Goal: Transaction & Acquisition: Register for event/course

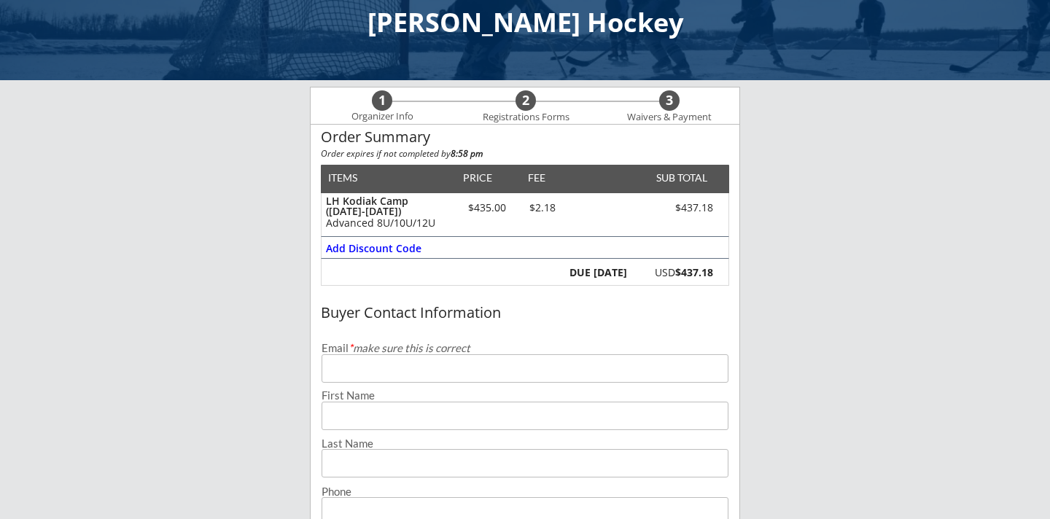
scroll to position [43, 0]
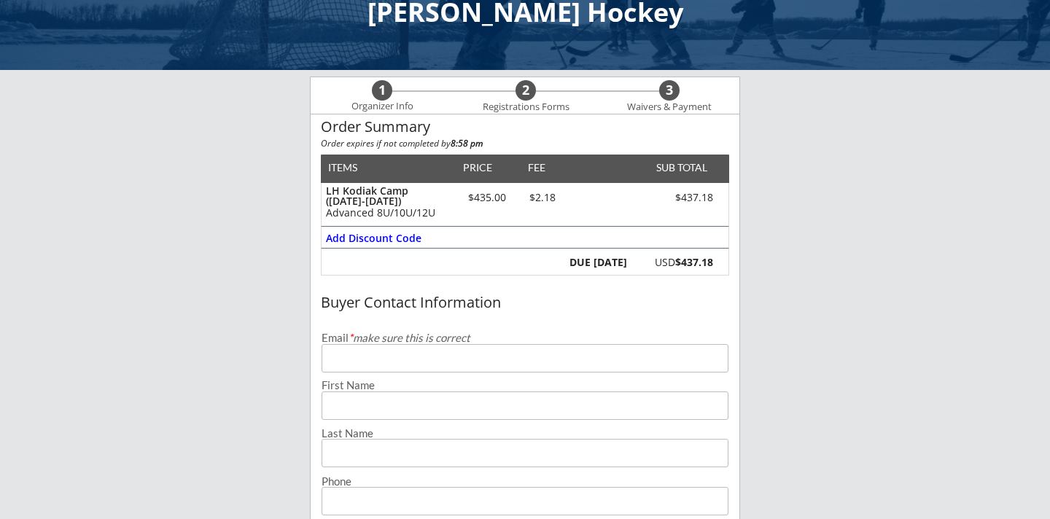
click at [500, 367] on input "email" at bounding box center [525, 358] width 407 height 28
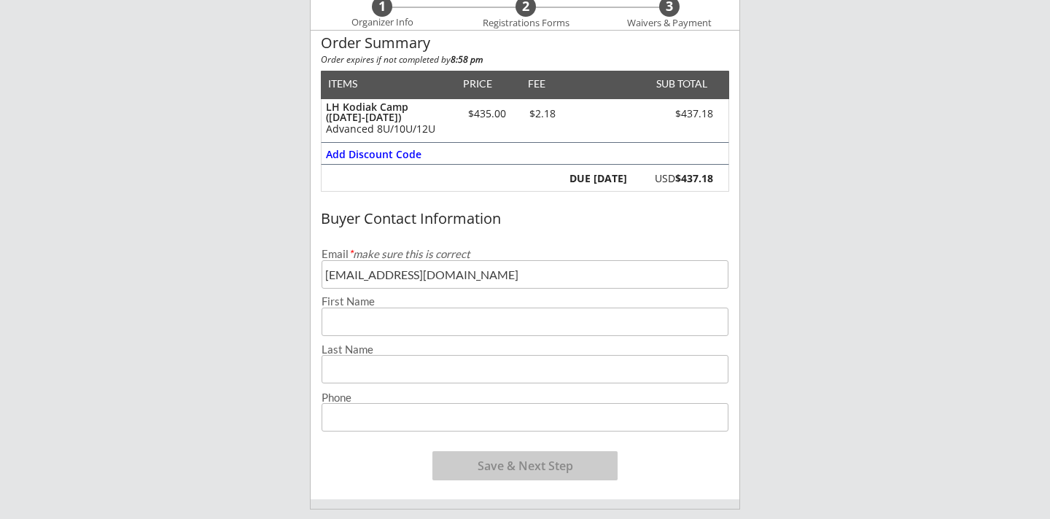
scroll to position [128, 0]
type input "[EMAIL_ADDRESS][DOMAIN_NAME]"
click at [540, 324] on input "input" at bounding box center [525, 321] width 407 height 28
type input "[PERSON_NAME]"
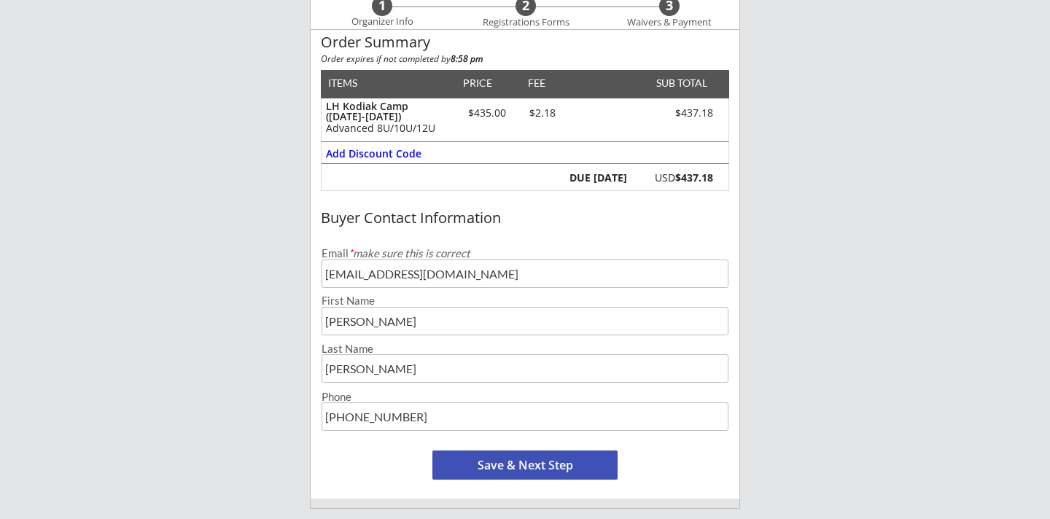
type input "[PHONE_NUMBER]"
click at [503, 466] on button "Save & Next Step" at bounding box center [524, 465] width 185 height 29
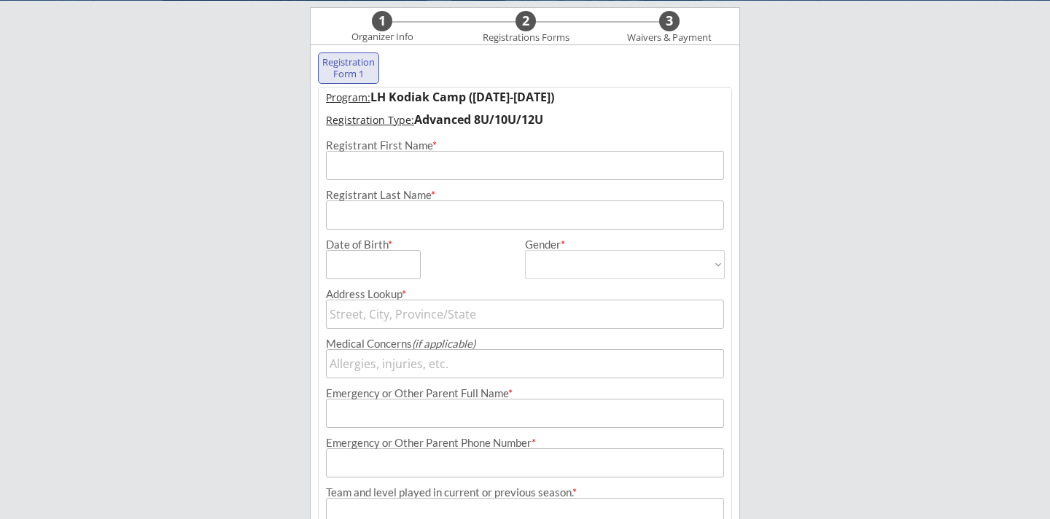
scroll to position [105, 0]
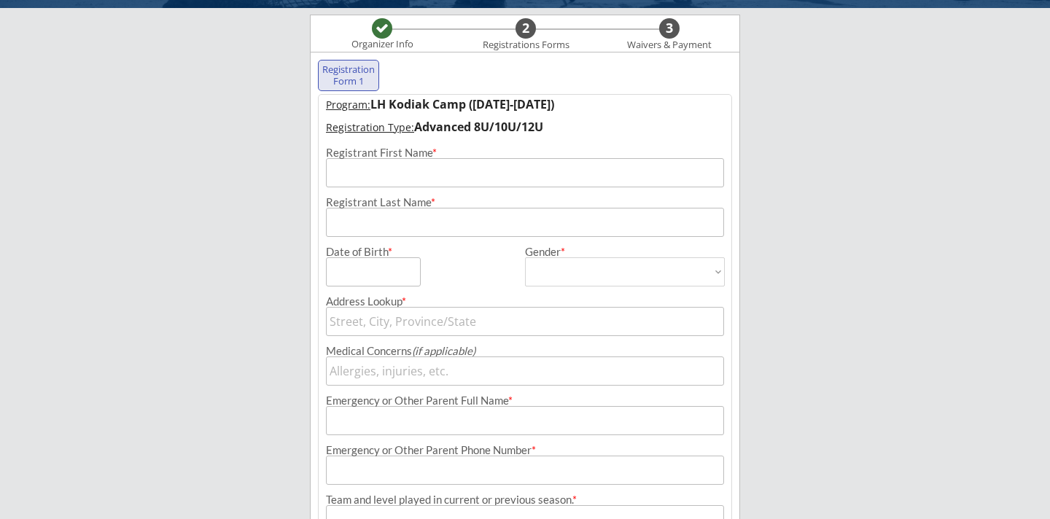
click at [459, 172] on input "input" at bounding box center [525, 172] width 398 height 29
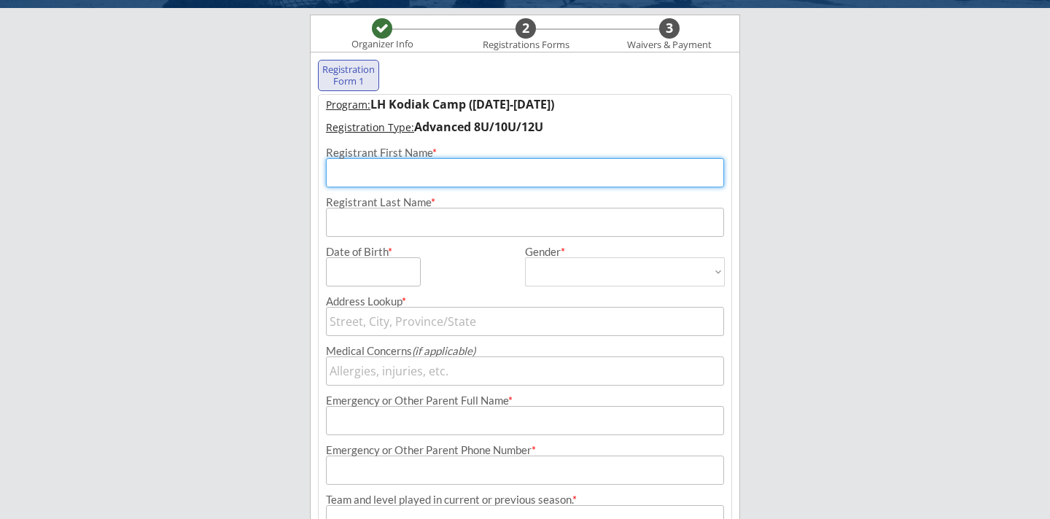
type input "Beckham"
type input "[PERSON_NAME]"
type input "P.O. Box 2414"
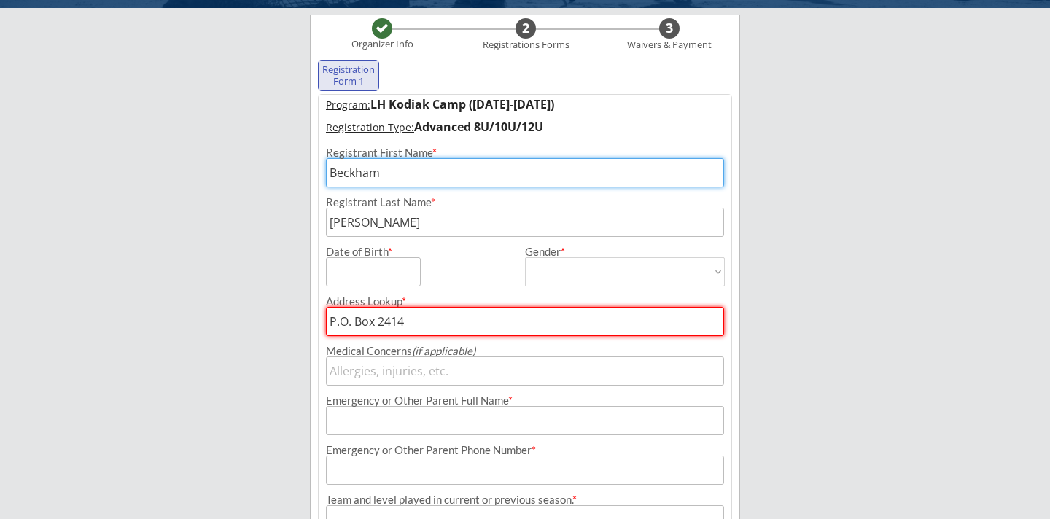
click at [367, 267] on input "input" at bounding box center [373, 271] width 95 height 29
type input "[DATE]"
click at [640, 276] on select "[DEMOGRAPHIC_DATA] [DEMOGRAPHIC_DATA]" at bounding box center [625, 271] width 200 height 29
select select ""[DEMOGRAPHIC_DATA]""
click at [525, 257] on select "[DEMOGRAPHIC_DATA] [DEMOGRAPHIC_DATA]" at bounding box center [625, 271] width 200 height 29
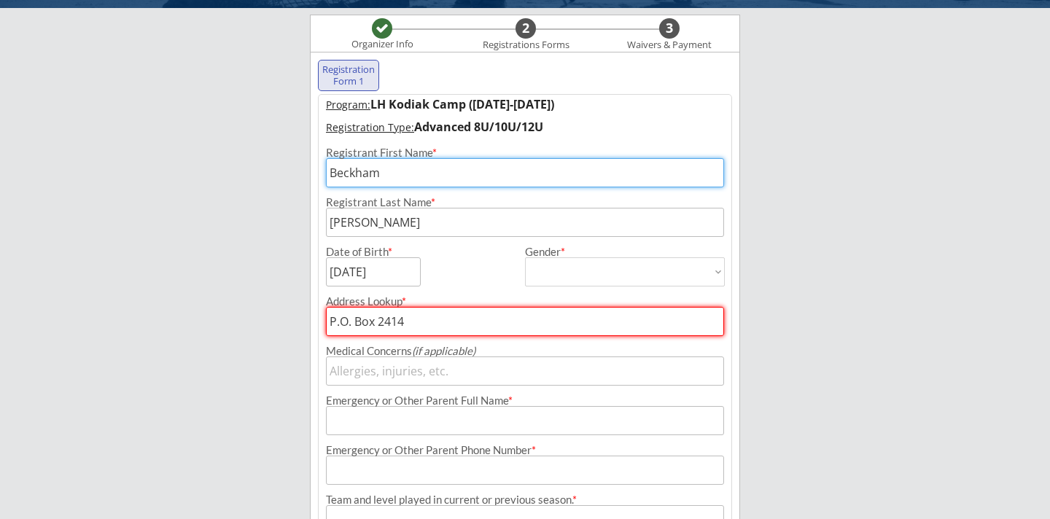
type input "[DEMOGRAPHIC_DATA]"
click at [569, 311] on input "P.O. Box 2414" at bounding box center [525, 321] width 398 height 29
click at [534, 324] on input "P.O. Box 2414" at bounding box center [525, 321] width 398 height 29
click at [367, 376] on input "input" at bounding box center [525, 371] width 398 height 29
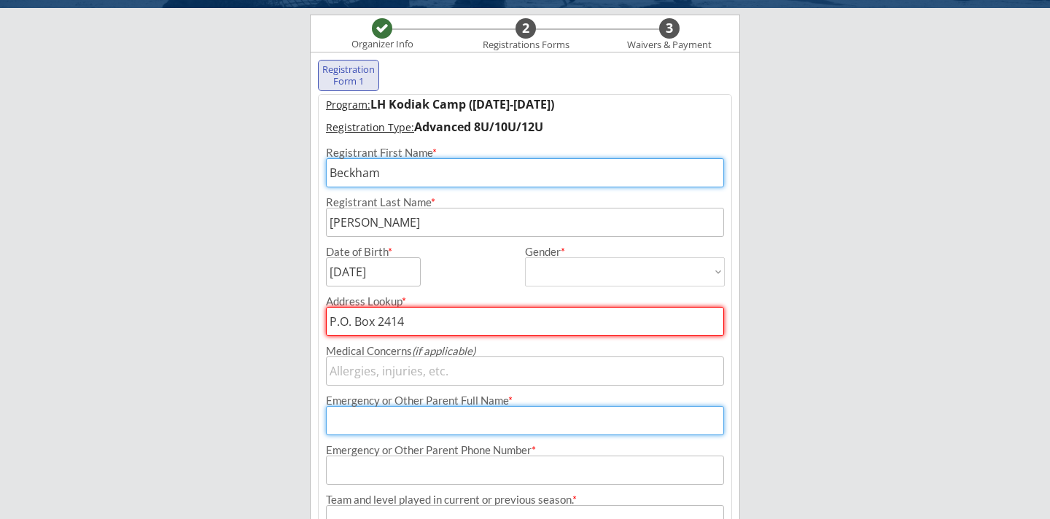
click at [370, 418] on input "input" at bounding box center [525, 420] width 398 height 29
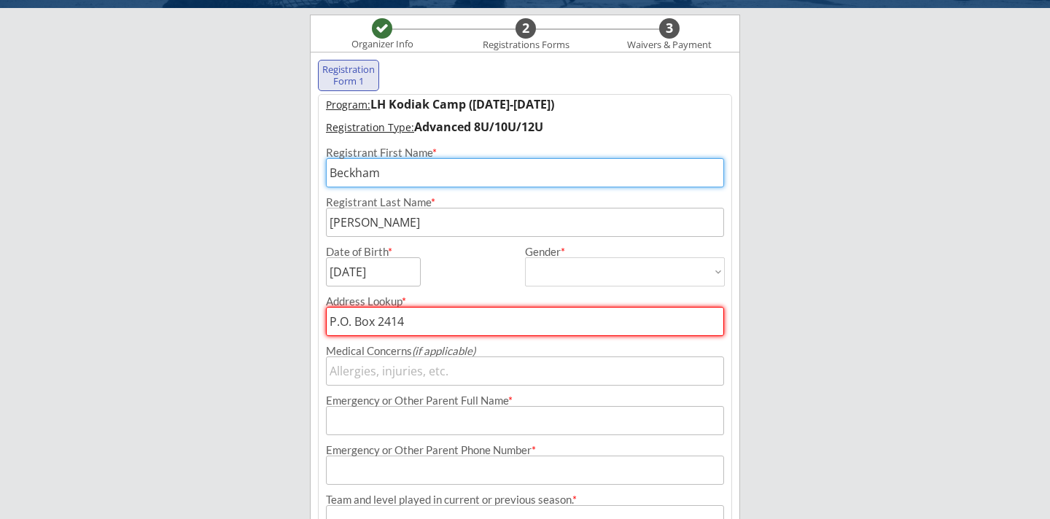
click at [426, 312] on input "P.O. Box 2414" at bounding box center [525, 321] width 398 height 29
drag, startPoint x: 424, startPoint y: 314, endPoint x: 289, endPoint y: 311, distance: 134.9
click at [289, 311] on div "[PERSON_NAME] Hockey Organizer Info 2 Registrations Forms 3 Waivers & Payment R…" at bounding box center [525, 280] width 1050 height 771
type input "10"
type input "[GEOGRAPHIC_DATA][PERSON_NAME], [GEOGRAPHIC_DATA], [GEOGRAPHIC_DATA]"
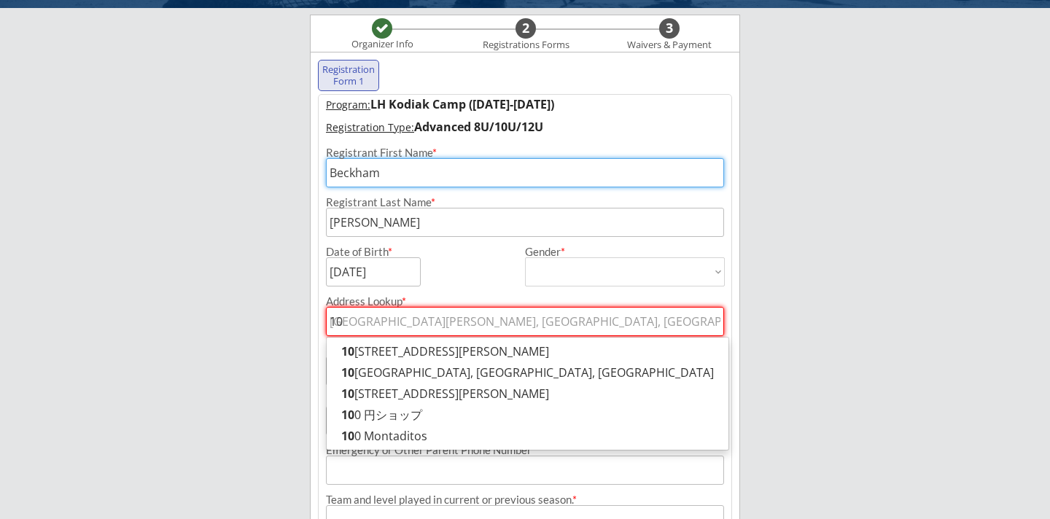
type input "107"
type input "[STREET_ADDRESS][PERSON_NAME]"
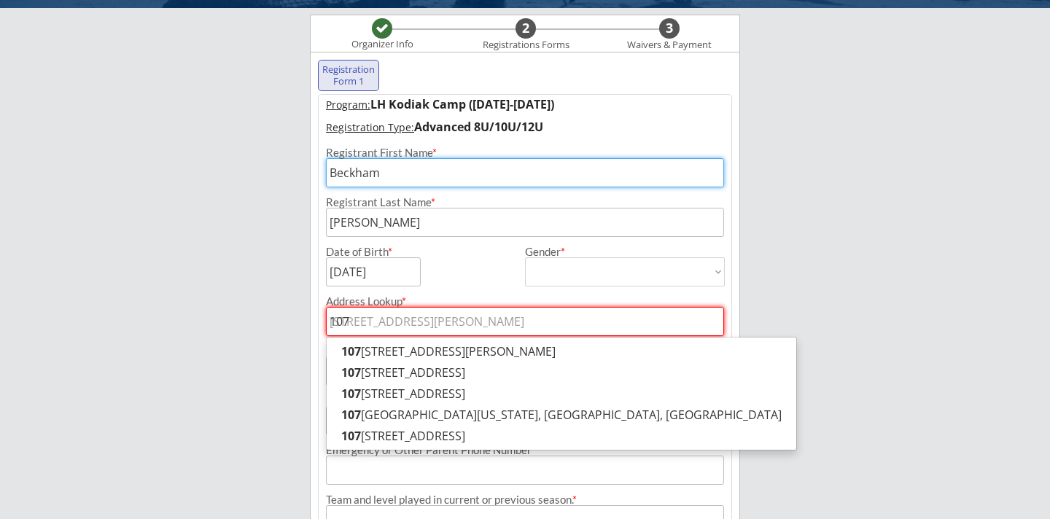
type input "1072"
type input "[STREET_ADDRESS]"
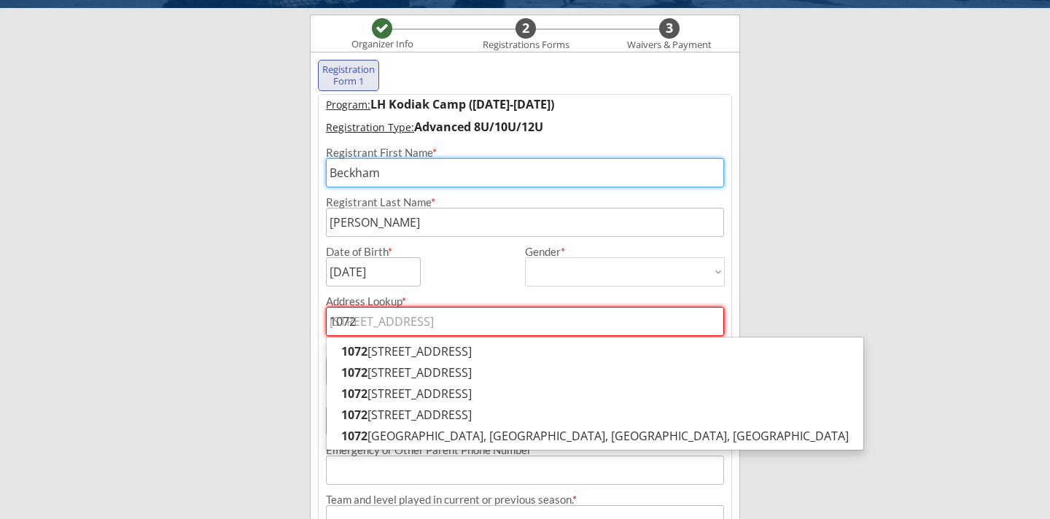
type input "10720"
type input "[STREET_ADDRESS]"
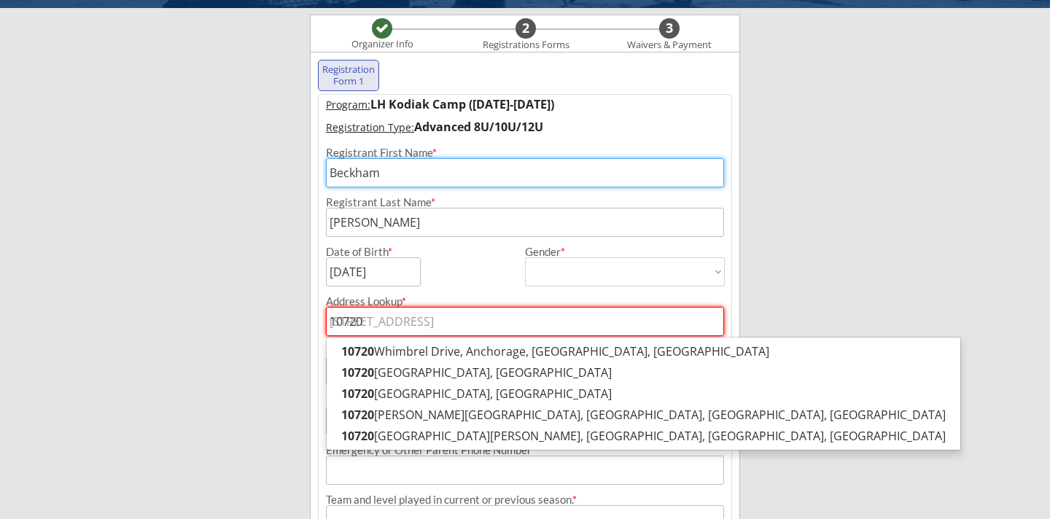
type input "10720"
type input "10720 M"
type input "[STREET_ADDRESS]"
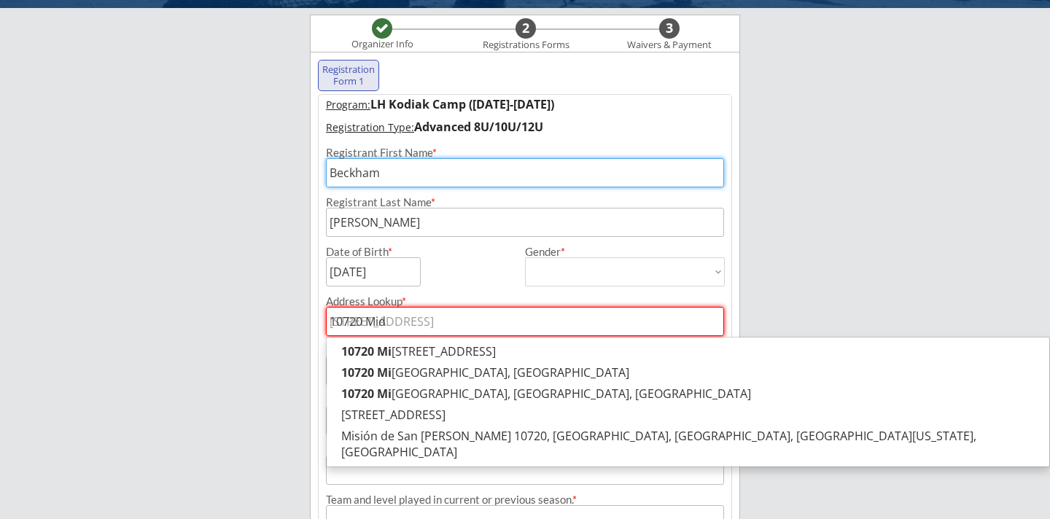
type input "10720 Midd"
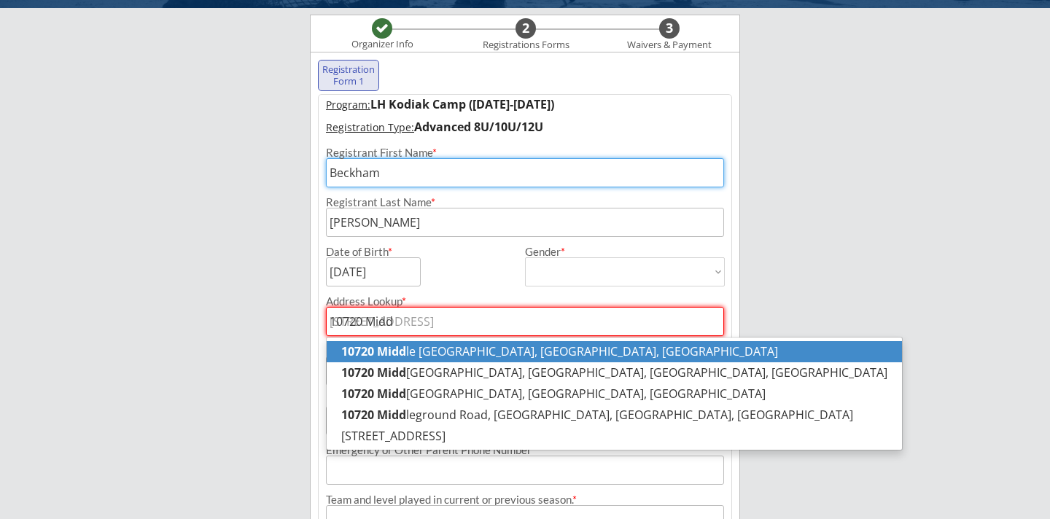
click at [352, 355] on strong "10720 Midd" at bounding box center [373, 351] width 65 height 16
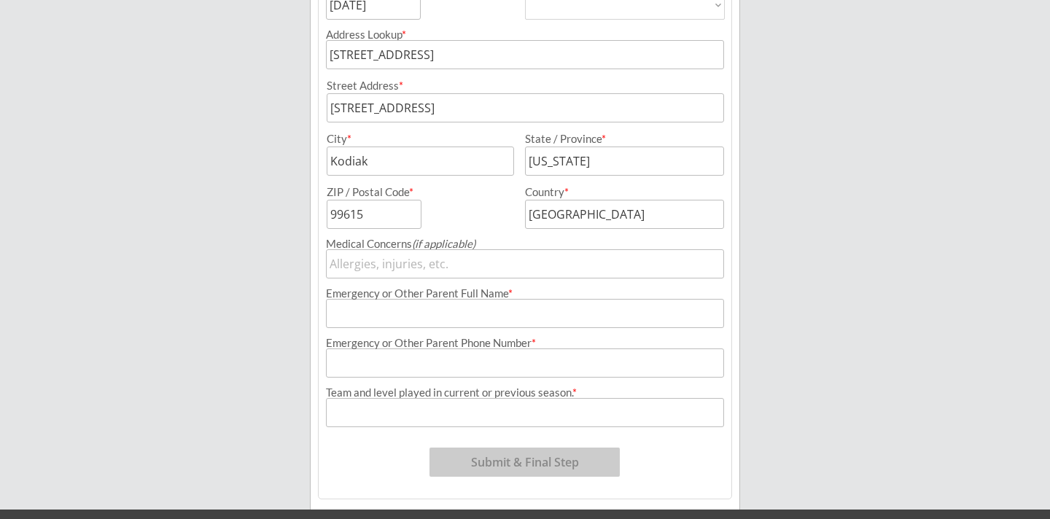
scroll to position [375, 0]
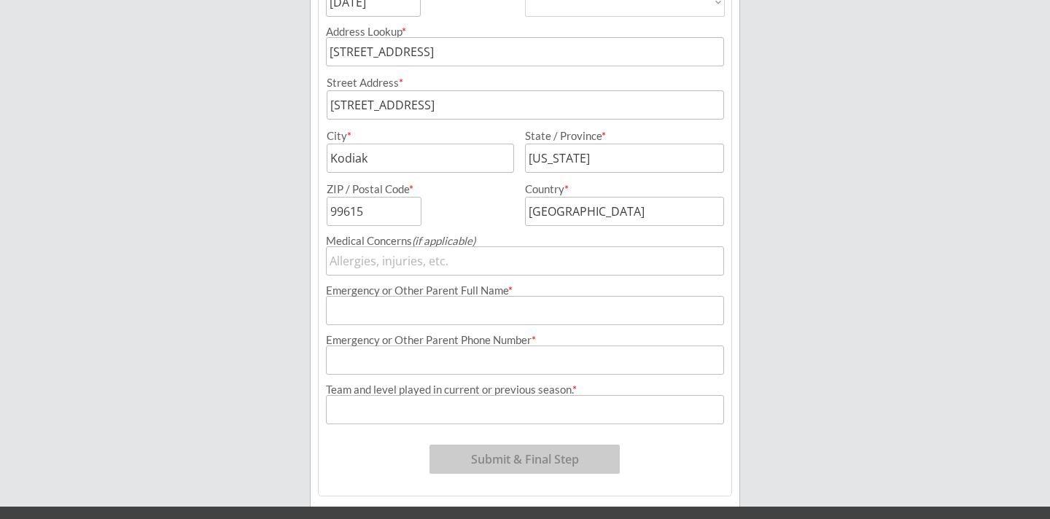
type input "[STREET_ADDRESS]"
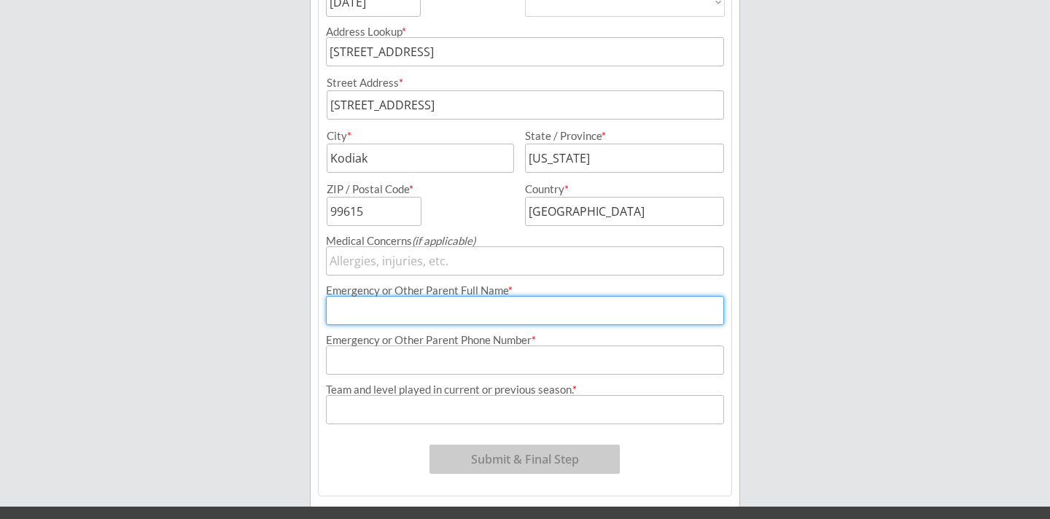
click at [407, 312] on input "input" at bounding box center [525, 310] width 398 height 29
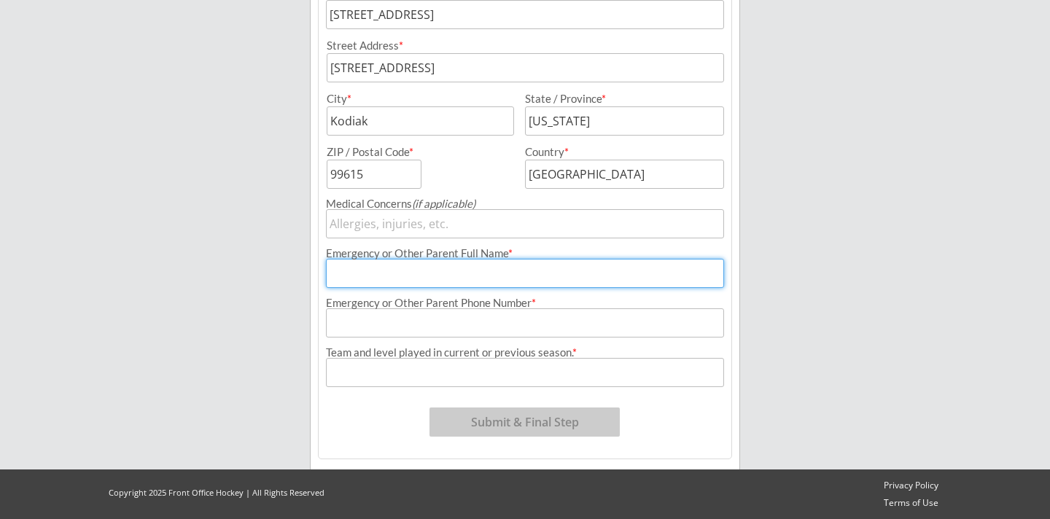
scroll to position [400, 0]
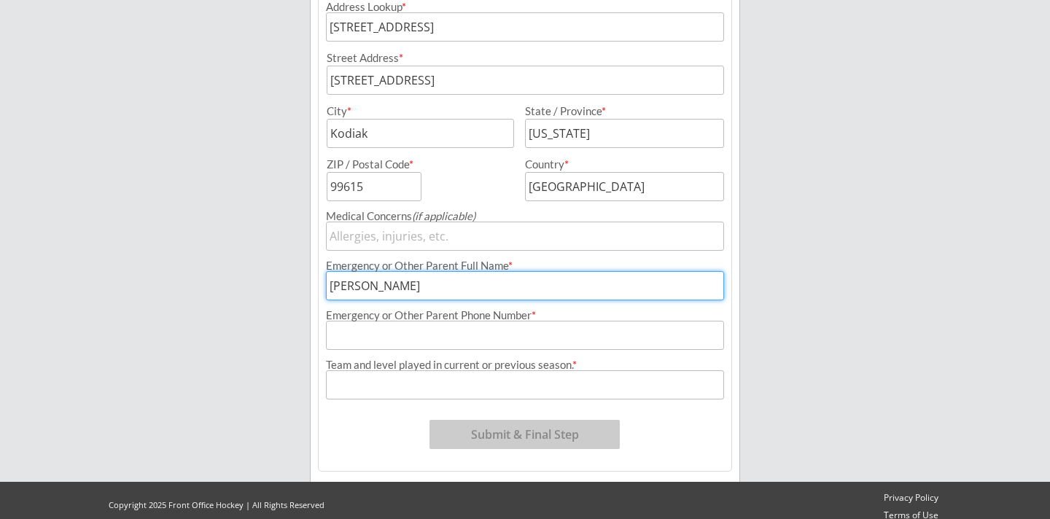
type input "[PERSON_NAME]"
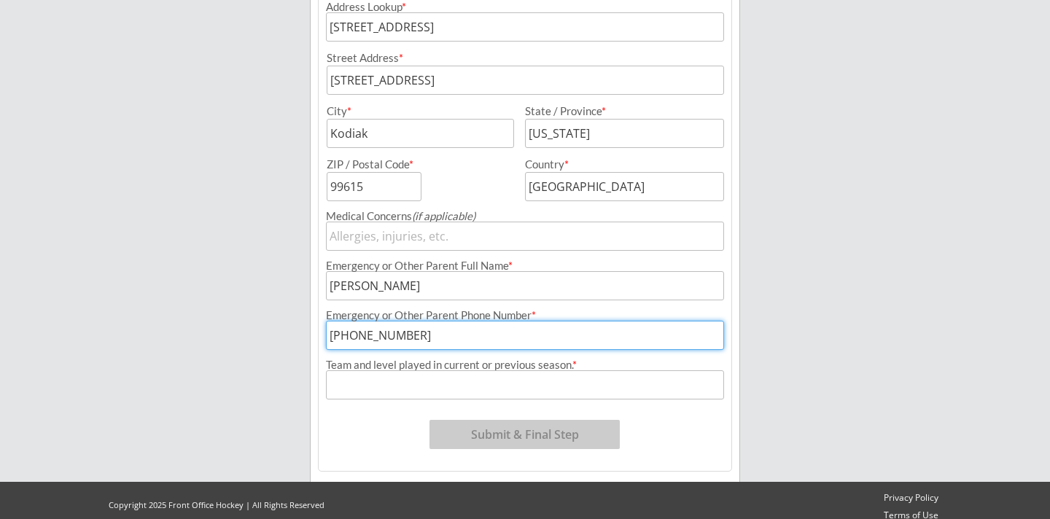
type input "[PHONE_NUMBER]"
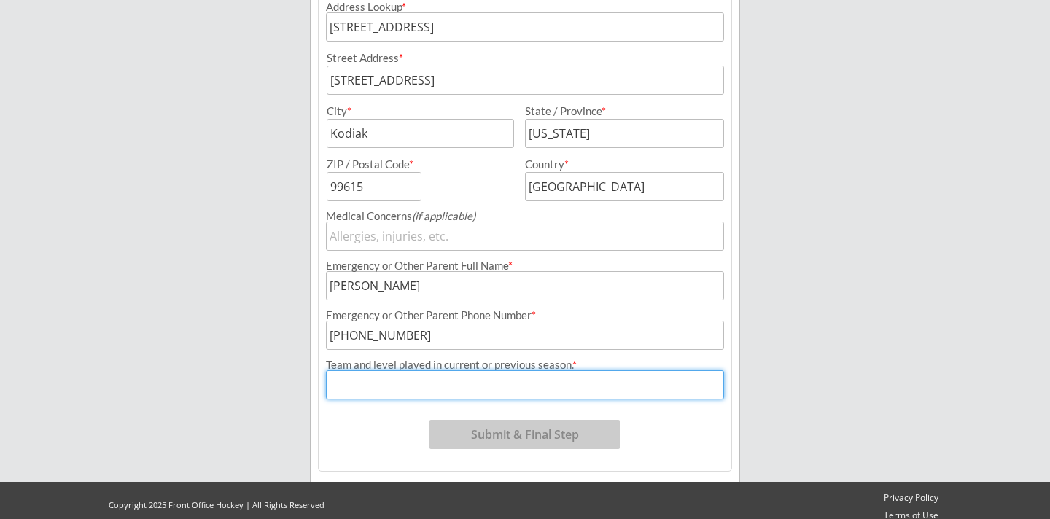
click at [378, 381] on input "input" at bounding box center [525, 384] width 398 height 29
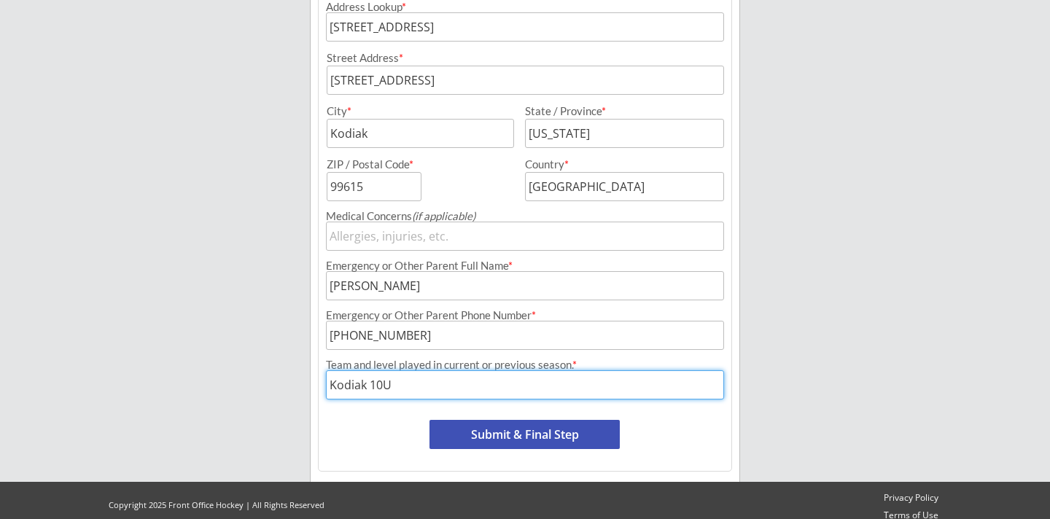
type input "Kodiak 10U"
click at [527, 432] on button "Submit & Final Step" at bounding box center [524, 434] width 190 height 29
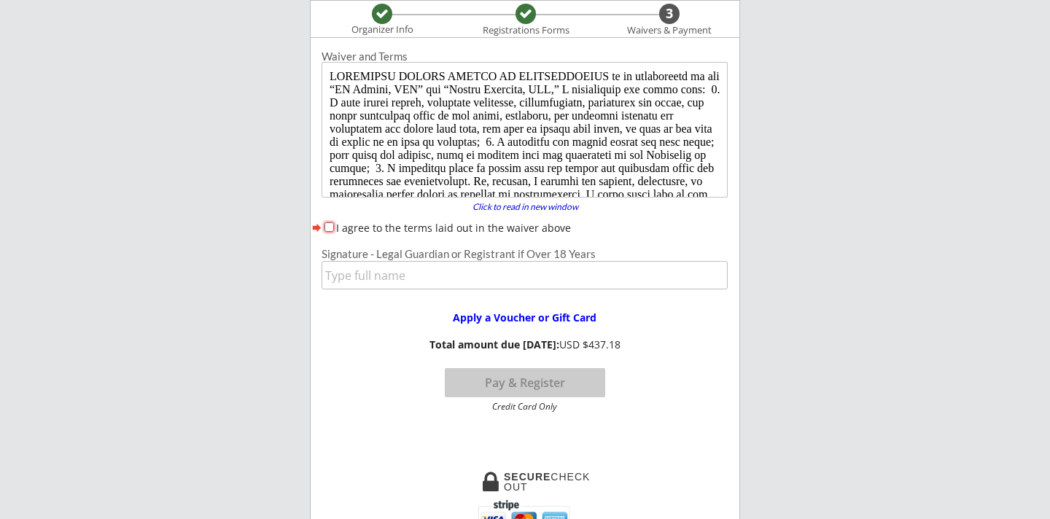
scroll to position [0, 0]
click at [328, 222] on input "I agree to the terms laid out in the waiver above" at bounding box center [328, 226] width 9 height 9
checkbox input "true"
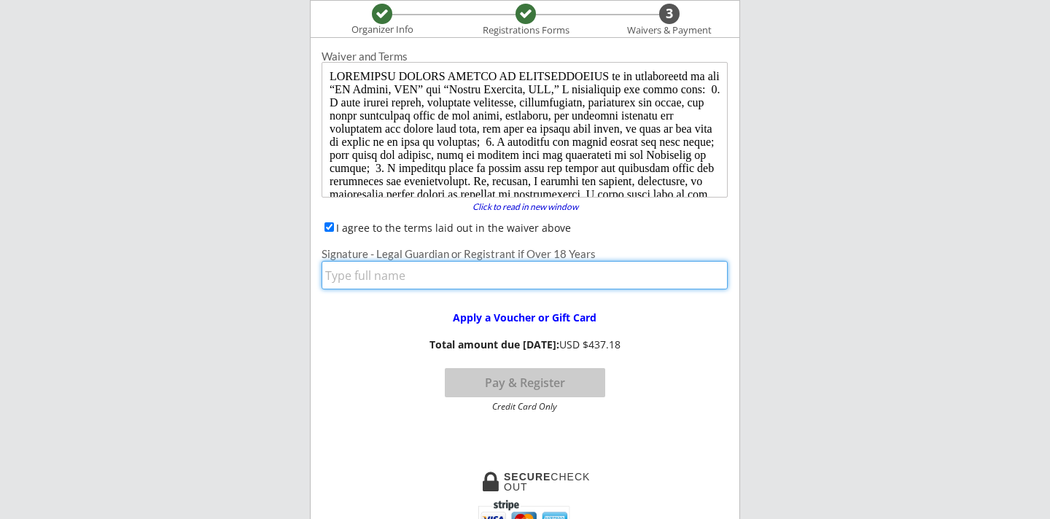
click at [375, 273] on input "input" at bounding box center [525, 275] width 406 height 28
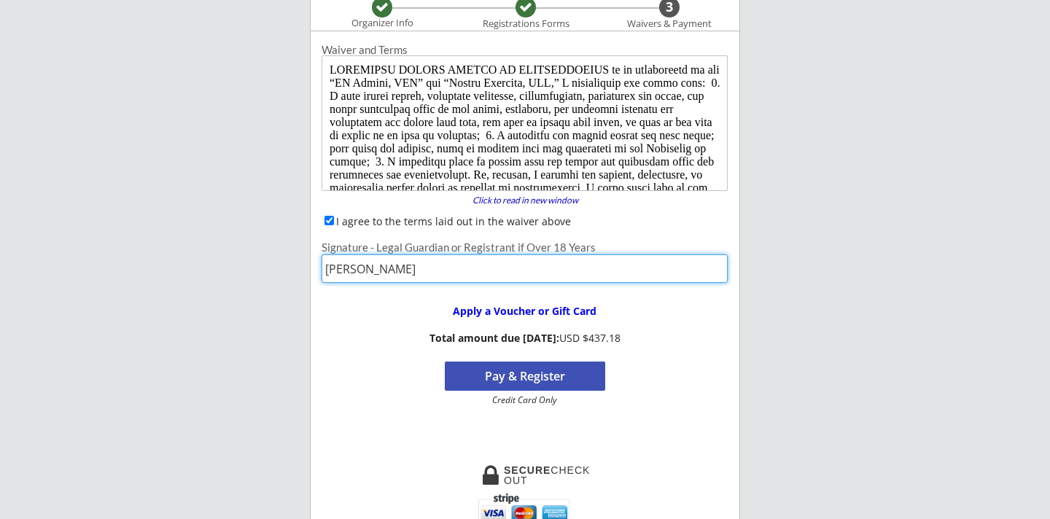
scroll to position [308, 0]
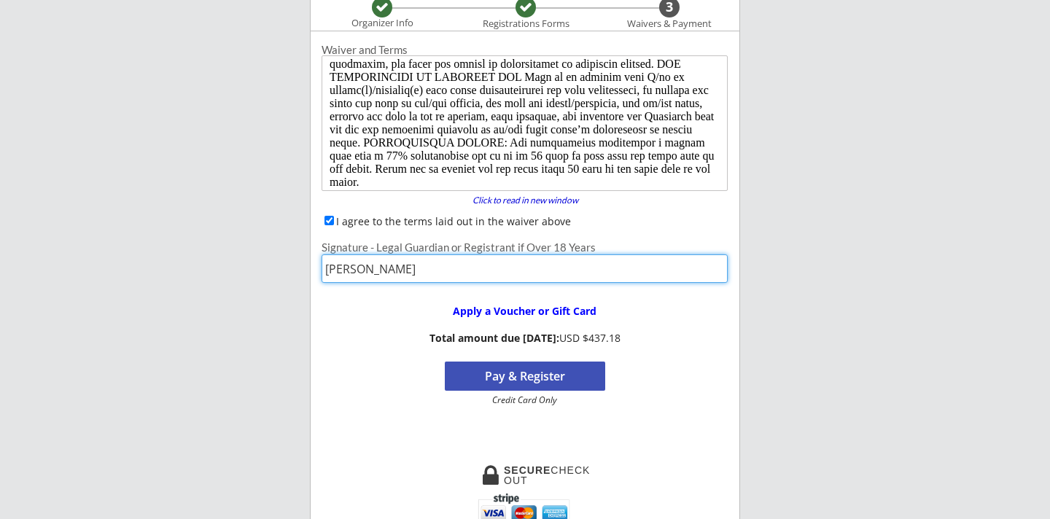
type input "[PERSON_NAME]"
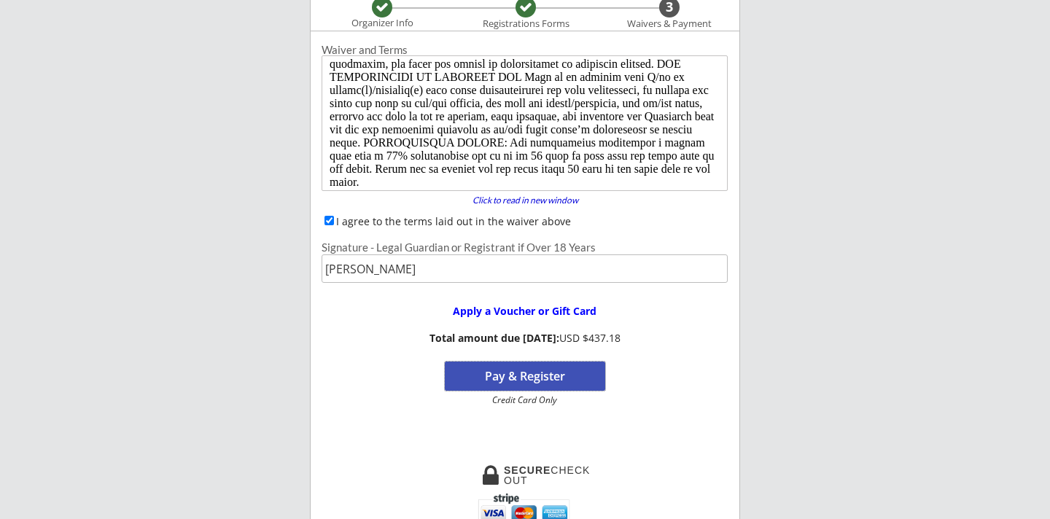
click at [534, 378] on button "Pay & Register" at bounding box center [525, 376] width 160 height 29
